Goal: Subscribe to service/newsletter

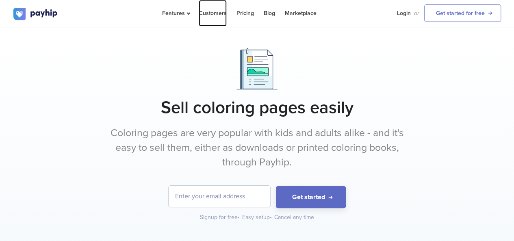
click at [210, 14] on link "Customers" at bounding box center [213, 13] width 28 height 26
click at [248, 189] on input "email" at bounding box center [220, 196] width 102 height 21
type input "[EMAIL_ADDRESS][DOMAIN_NAME]"
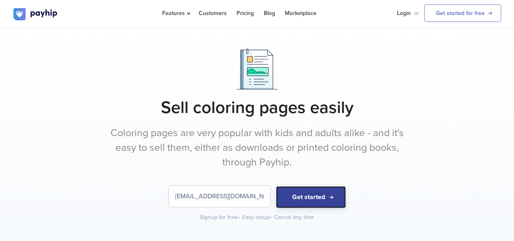
click at [301, 187] on button "Get started" at bounding box center [311, 197] width 70 height 22
